Goal: Find specific page/section: Find specific page/section

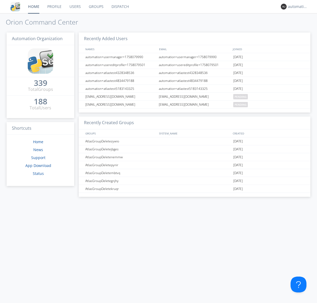
click at [119, 7] on link "Dispatch" at bounding box center [119, 6] width 25 height 13
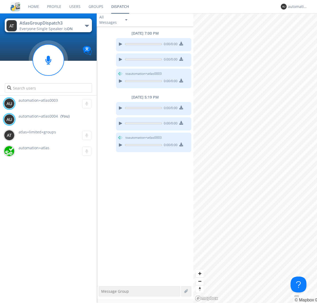
click at [87, 26] on div "button" at bounding box center [87, 26] width 4 height 2
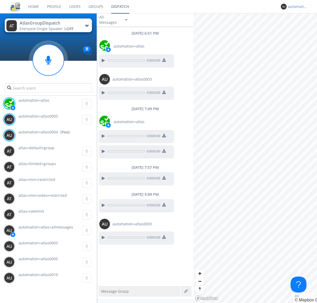
click at [296, 7] on div "automation+atlas0004" at bounding box center [298, 6] width 20 height 5
